Goal: Information Seeking & Learning: Check status

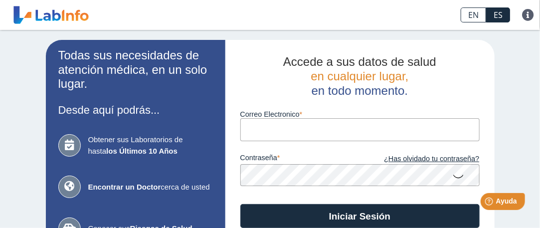
type input "[DOMAIN_NAME][EMAIL_ADDRESS][DOMAIN_NAME]"
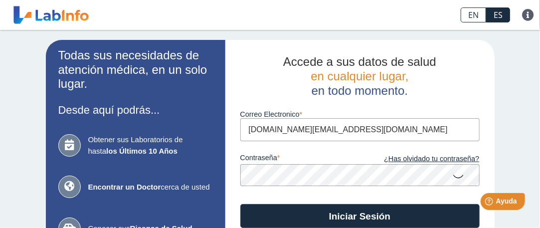
click at [453, 178] on icon at bounding box center [459, 175] width 12 height 19
click at [453, 178] on icon at bounding box center [459, 175] width 12 height 18
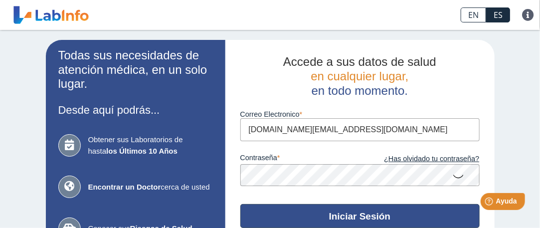
click at [362, 214] on button "Iniciar Sesión" at bounding box center [359, 216] width 239 height 24
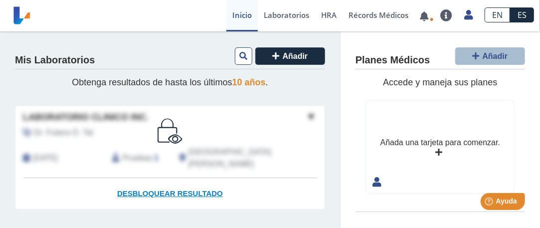
click at [162, 189] on span "Desbloquear resultado" at bounding box center [170, 193] width 106 height 8
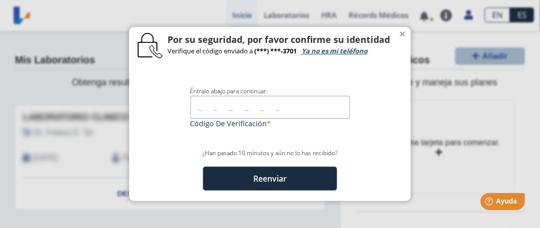
click at [195, 109] on input "text" at bounding box center [271, 107] width 160 height 22
type input "907111"
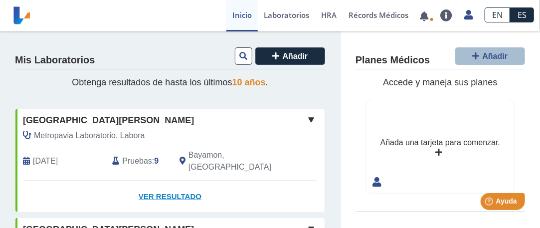
click at [157, 184] on link "Ver Resultado" at bounding box center [169, 196] width 309 height 31
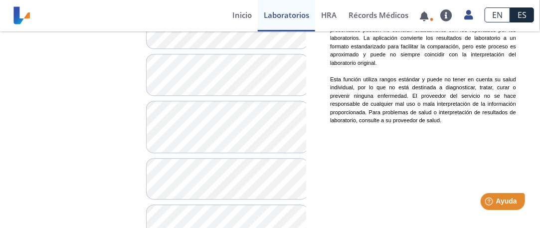
scroll to position [886, 0]
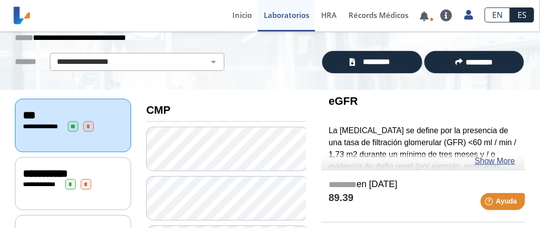
scroll to position [38, 0]
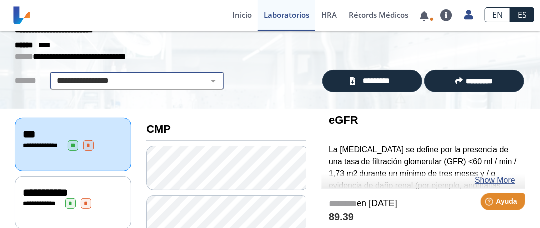
click at [207, 81] on select "**********" at bounding box center [137, 81] width 169 height 12
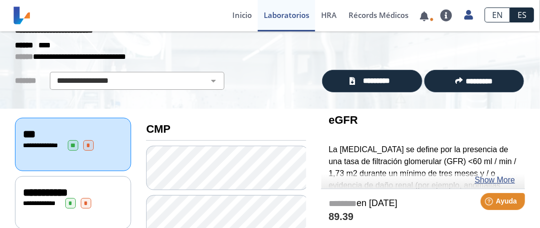
click at [254, 92] on div "**********" at bounding box center [270, 52] width 540 height 116
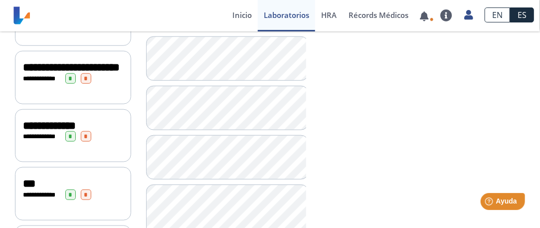
scroll to position [387, 0]
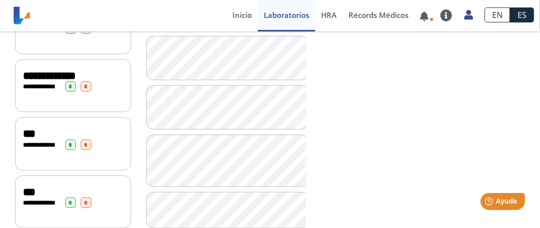
click at [33, 145] on span "**********" at bounding box center [41, 145] width 27 height 6
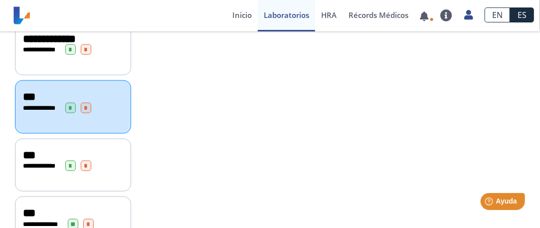
scroll to position [437, 0]
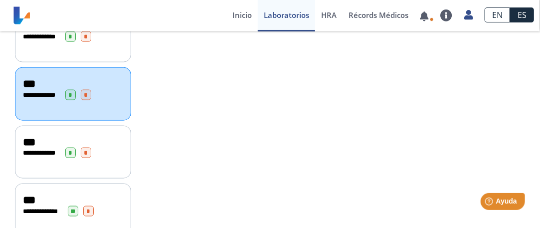
click at [58, 152] on span "**********" at bounding box center [41, 153] width 37 height 6
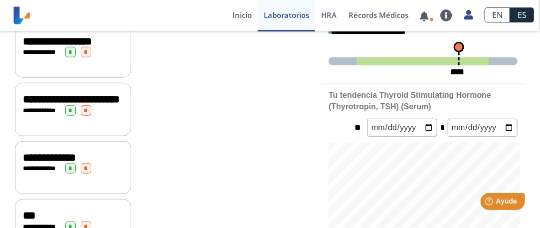
scroll to position [228, 0]
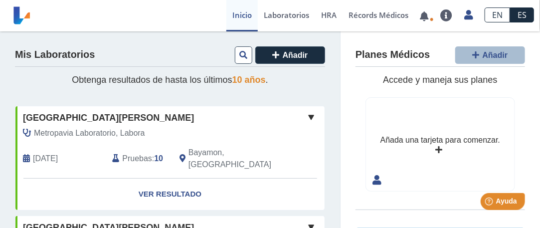
click at [234, 16] on link "Inicio" at bounding box center [241, 15] width 31 height 31
click at [426, 18] on link at bounding box center [425, 15] width 20 height 7
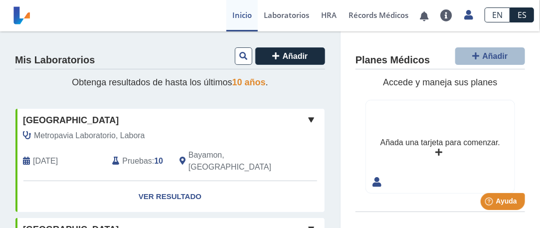
click at [23, 157] on icon at bounding box center [26, 161] width 7 height 8
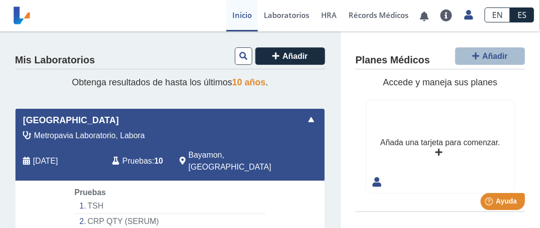
click at [305, 120] on span at bounding box center [311, 120] width 12 height 12
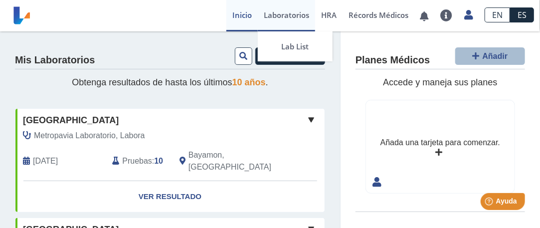
click at [290, 14] on link "Laboratorios" at bounding box center [286, 15] width 57 height 31
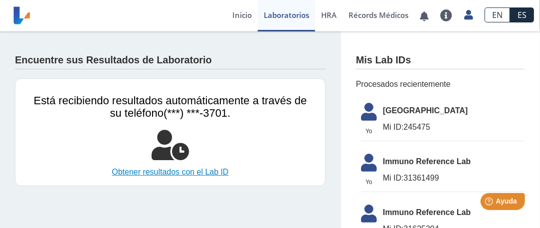
click at [161, 174] on link "Obtener resultados con el Lab ID" at bounding box center [170, 172] width 273 height 12
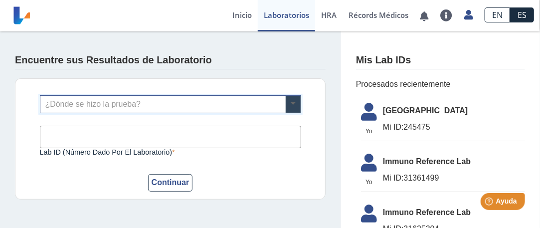
click at [290, 104] on span at bounding box center [293, 104] width 15 height 17
